Goal: Task Accomplishment & Management: Manage account settings

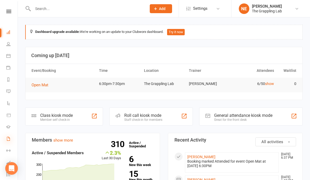
click at [8, 138] on icon at bounding box center [8, 139] width 4 height 4
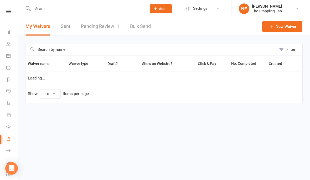
click at [107, 22] on link "Pending Review 1" at bounding box center [100, 26] width 39 height 18
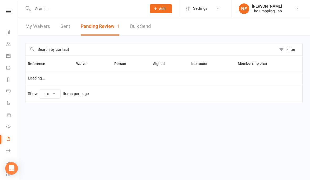
select select "25"
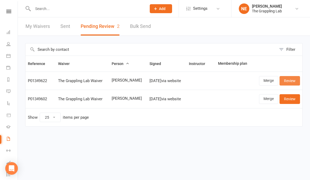
click at [291, 79] on link "Review" at bounding box center [290, 80] width 21 height 9
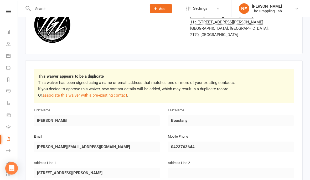
scroll to position [38, 0]
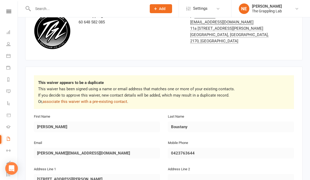
click at [67, 101] on link "associate this waiver with a pre-existing contact" at bounding box center [85, 101] width 85 height 5
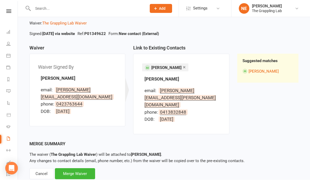
scroll to position [30, 0]
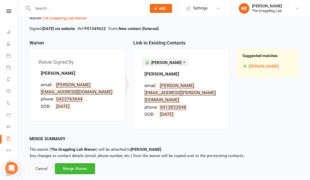
click at [39, 163] on div "Cancel" at bounding box center [41, 168] width 24 height 11
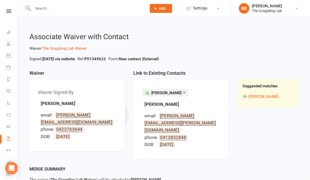
select select "25"
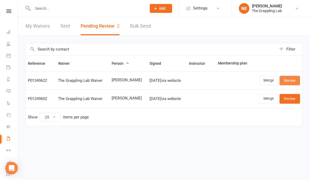
click at [293, 79] on link "Review" at bounding box center [290, 80] width 21 height 9
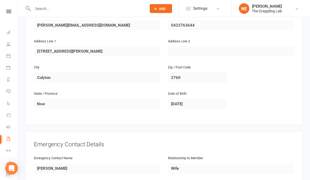
scroll to position [165, 0]
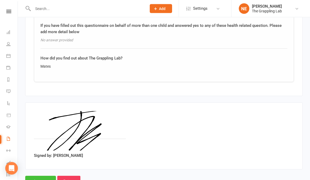
click at [36, 178] on input "Approve" at bounding box center [40, 181] width 31 height 11
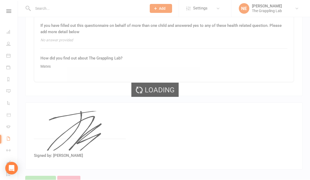
select select "25"
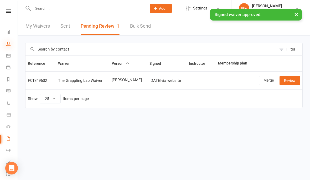
click at [10, 45] on icon at bounding box center [8, 44] width 4 height 4
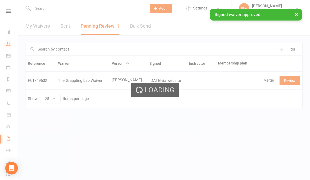
select select "100"
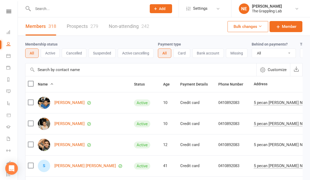
click at [90, 30] on link "Prospects 279" at bounding box center [83, 26] width 32 height 18
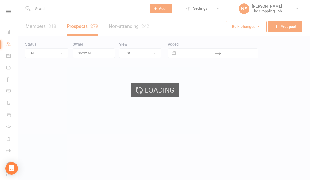
select select "100"
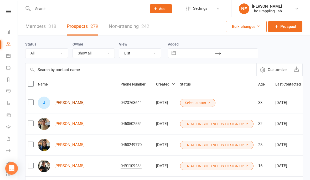
click at [74, 101] on link "Joseph Boustany" at bounding box center [69, 102] width 30 height 4
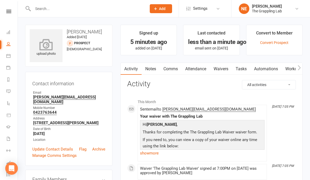
click at [47, 47] on icon at bounding box center [46, 45] width 36 height 12
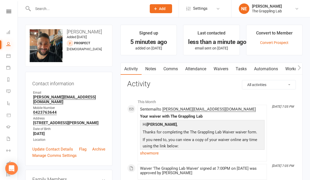
click at [7, 44] on icon at bounding box center [8, 44] width 4 height 4
select select "100"
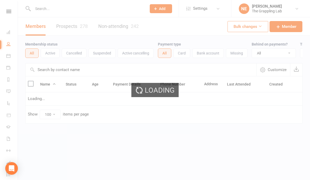
select select "100"
